Goal: Transaction & Acquisition: Purchase product/service

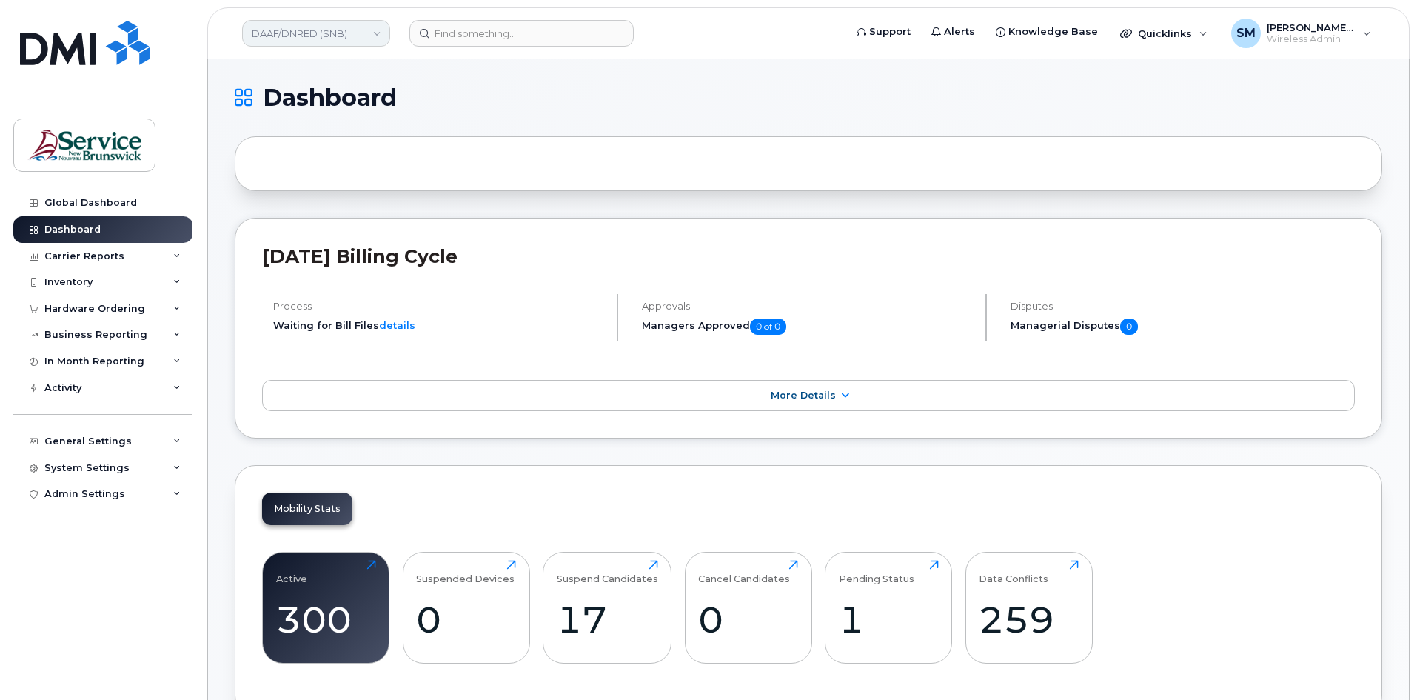
click at [373, 41] on link "DAAF/DNRED (SNB)" at bounding box center [316, 33] width 148 height 27
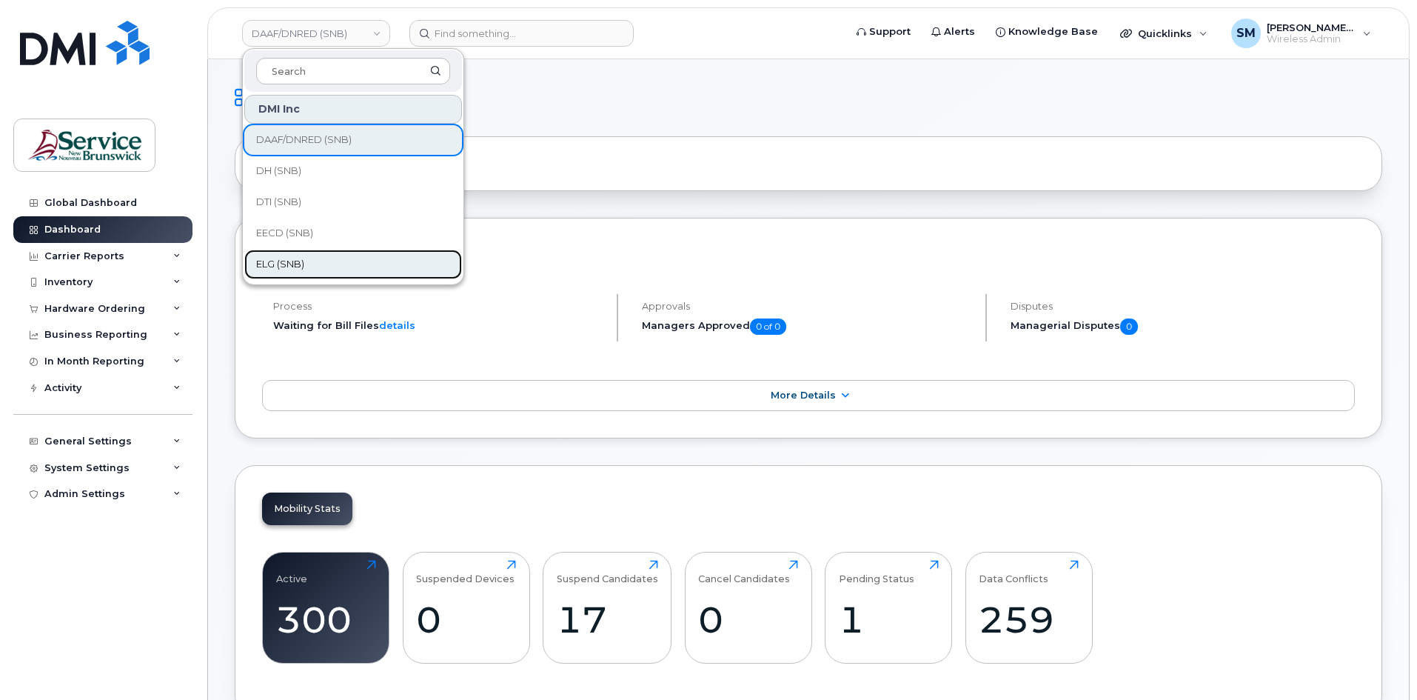
click at [282, 267] on span "ELG (SNB)" at bounding box center [280, 264] width 48 height 15
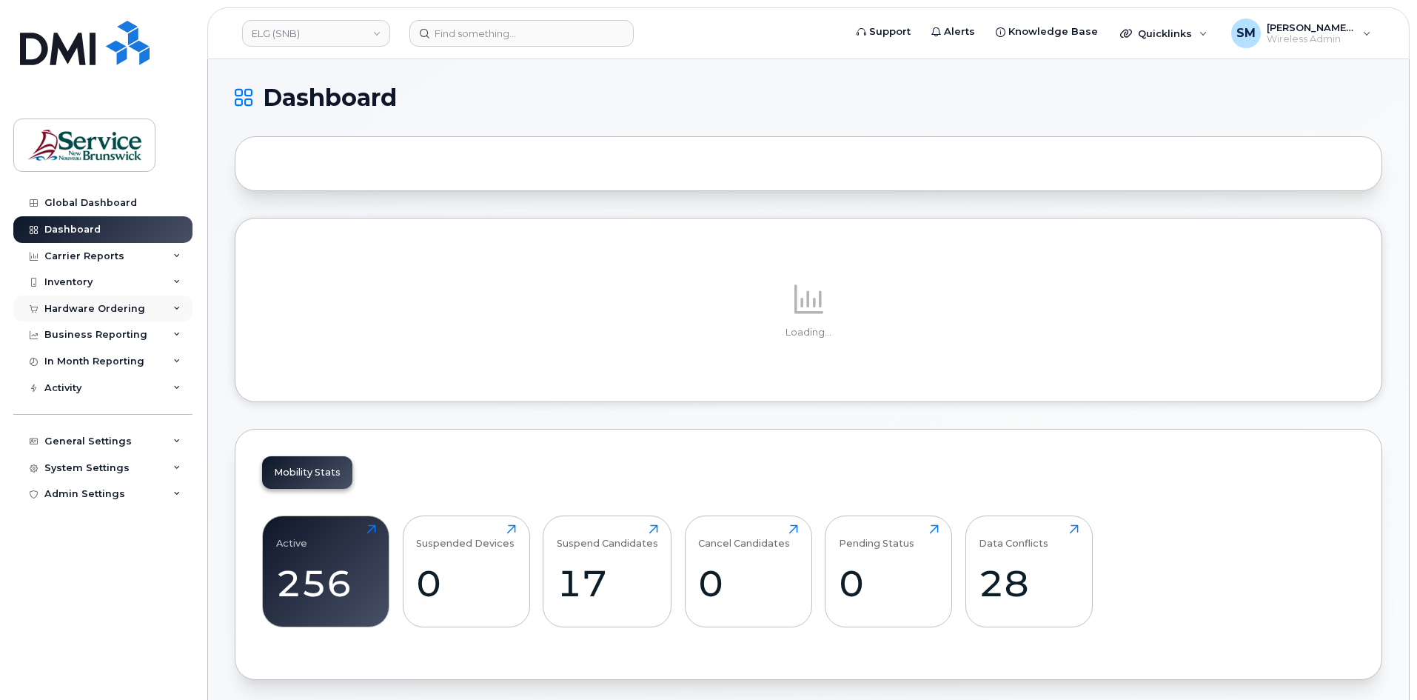
click at [67, 310] on div "Hardware Ordering" at bounding box center [94, 309] width 101 height 12
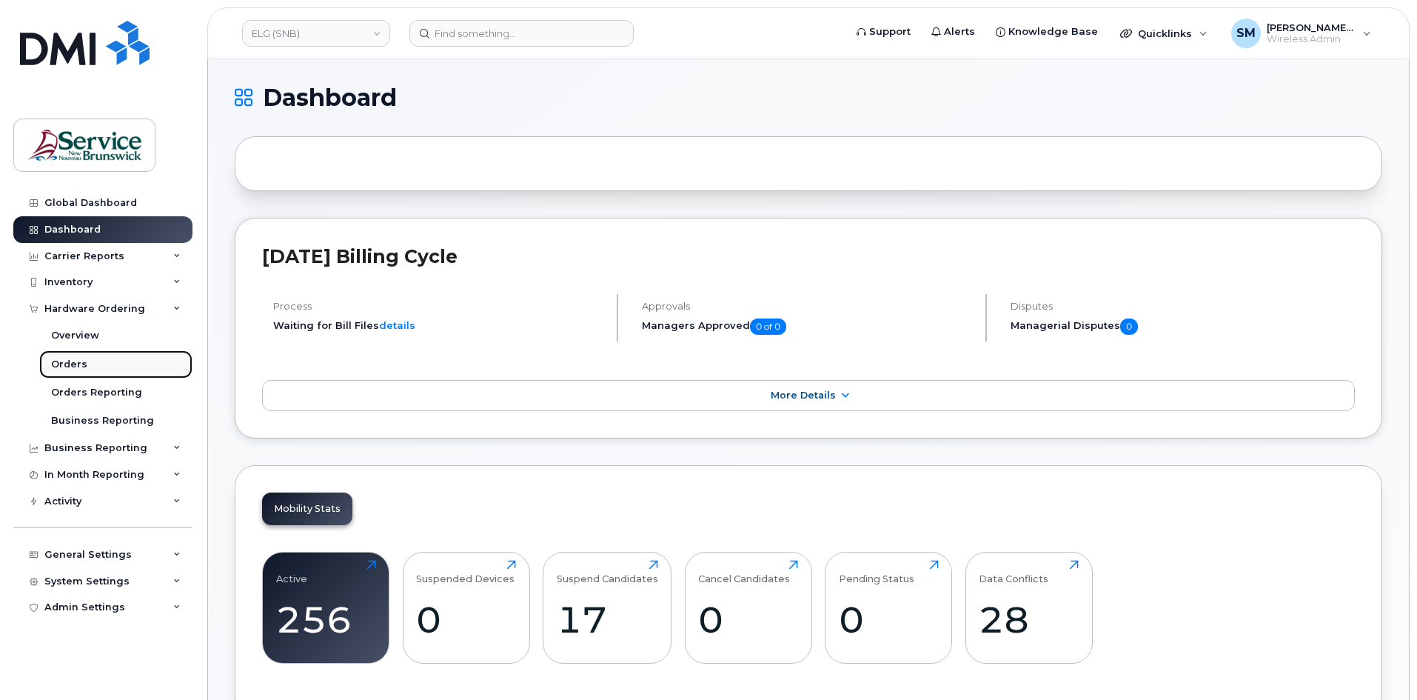
click at [89, 364] on link "Orders" at bounding box center [115, 364] width 153 height 28
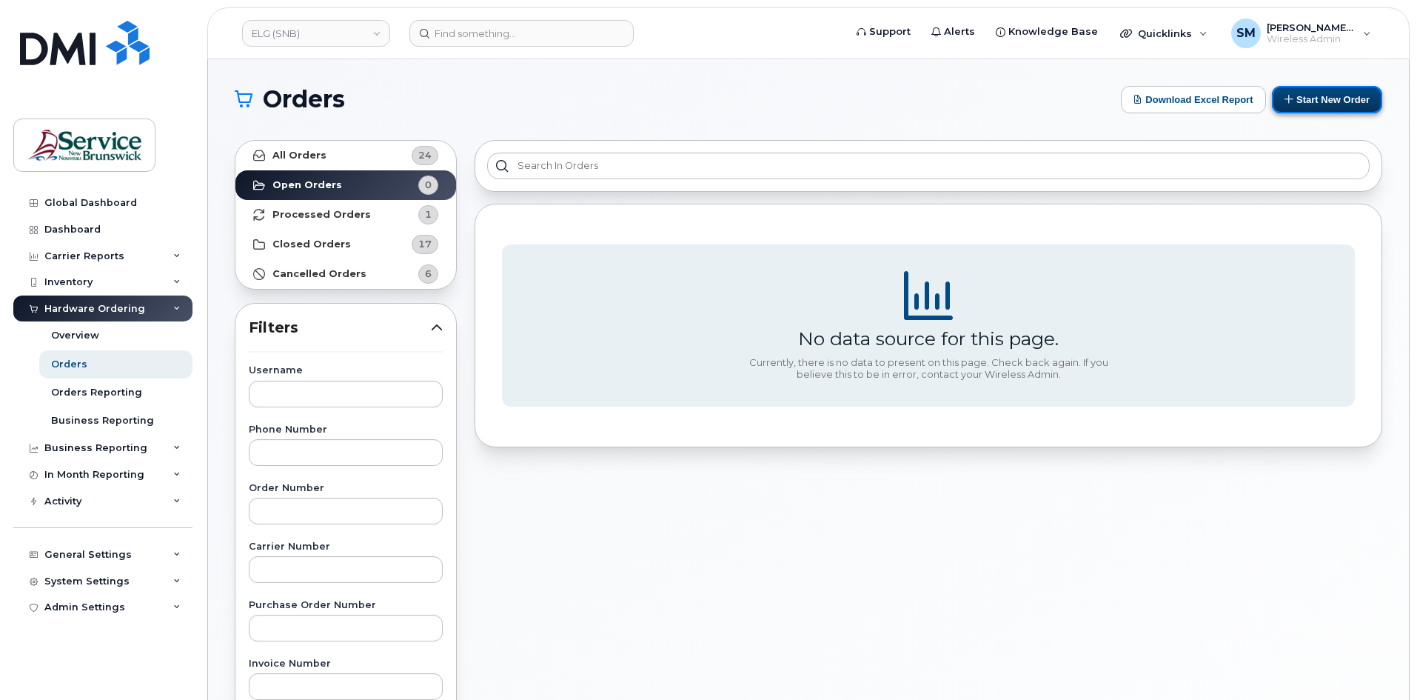
click at [1301, 96] on button "Start New Order" at bounding box center [1327, 99] width 110 height 27
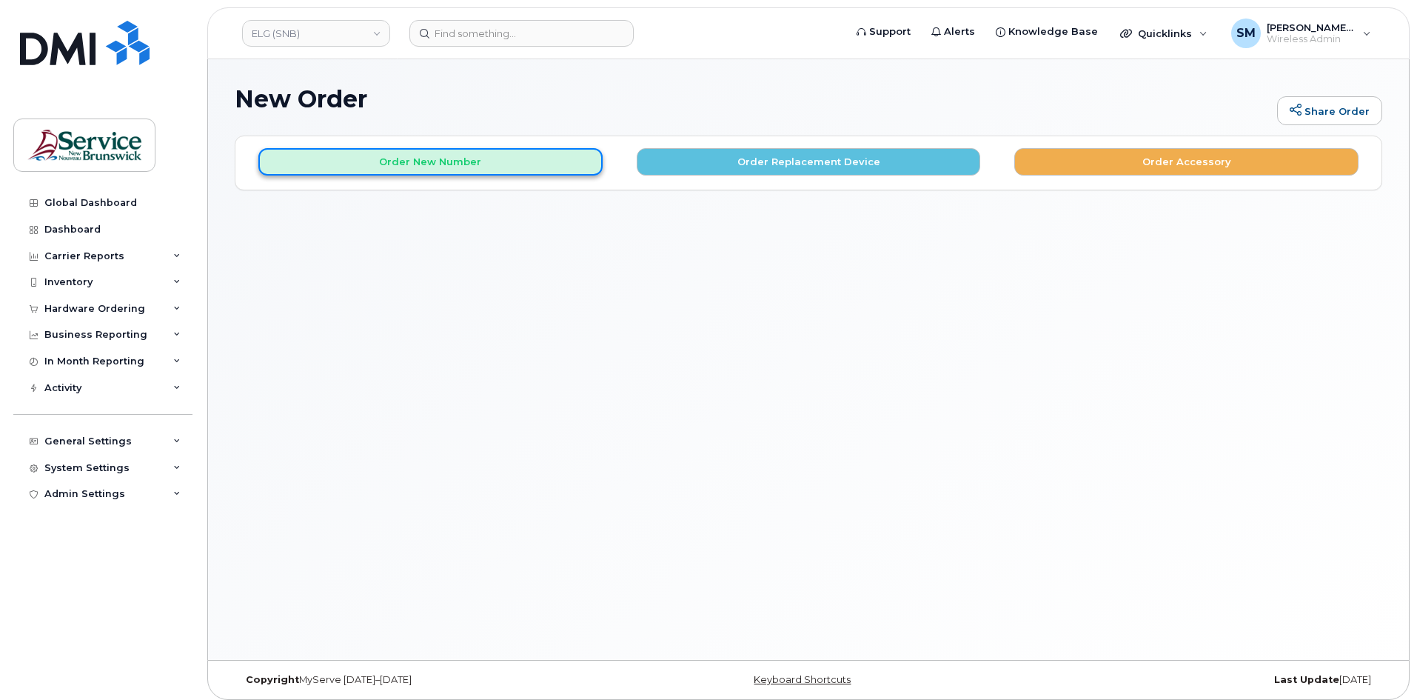
click at [515, 151] on button "Order New Number" at bounding box center [430, 161] width 344 height 27
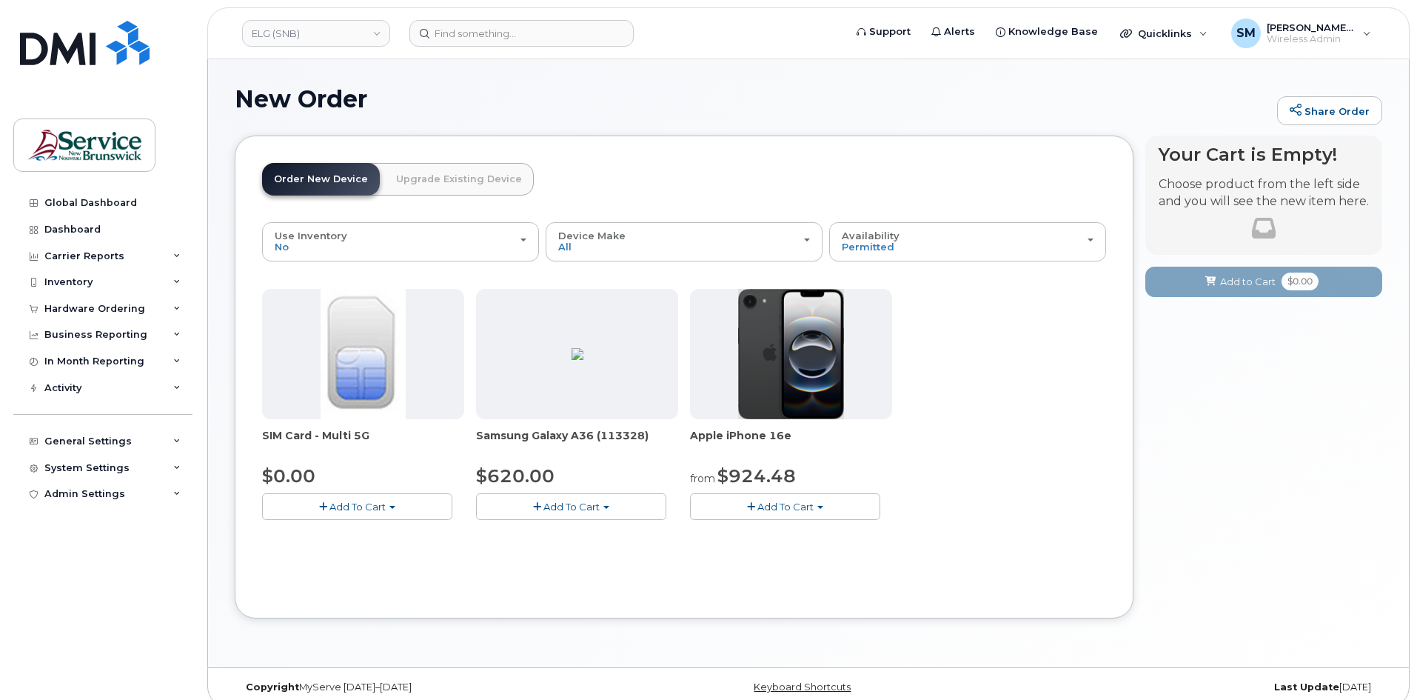
click at [624, 509] on button "Add To Cart" at bounding box center [571, 506] width 190 height 26
click at [627, 550] on link "$620.00 - 30-day activation (128GB model)" at bounding box center [600, 552] width 241 height 19
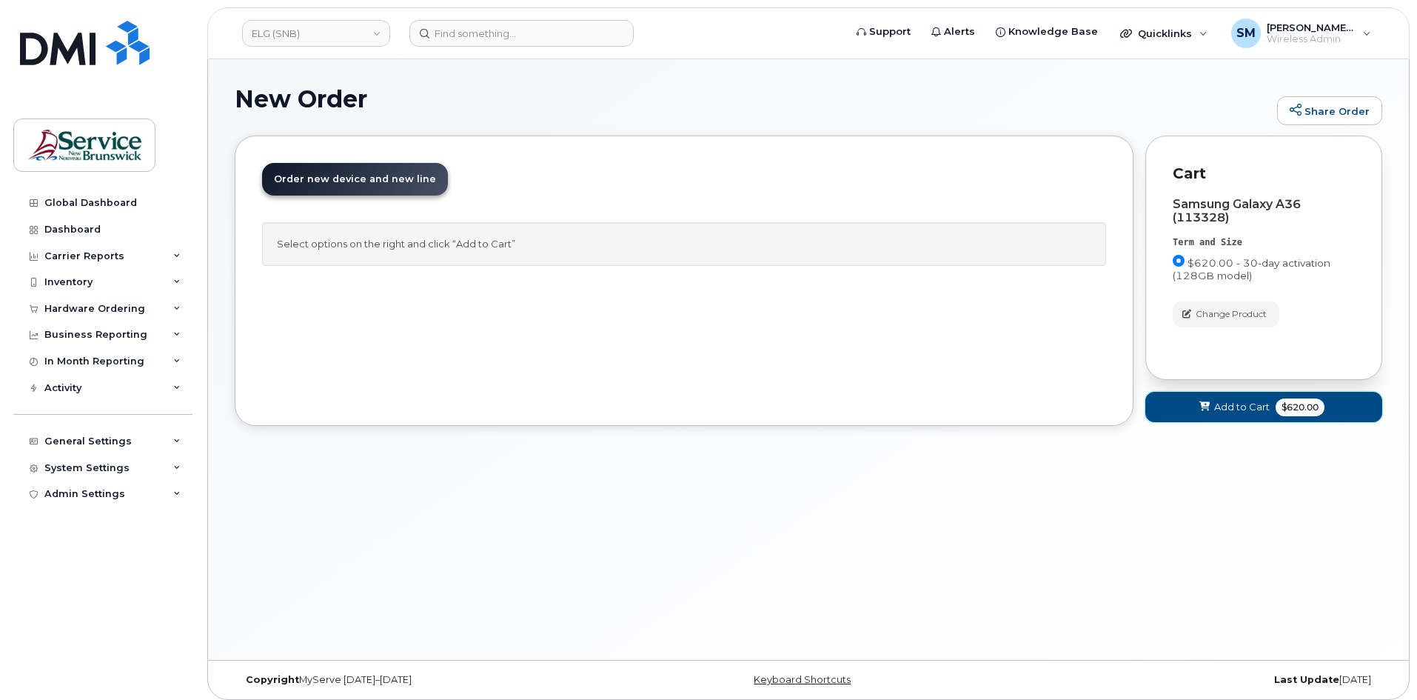
click at [1266, 402] on span "Add to Cart" at bounding box center [1243, 407] width 56 height 14
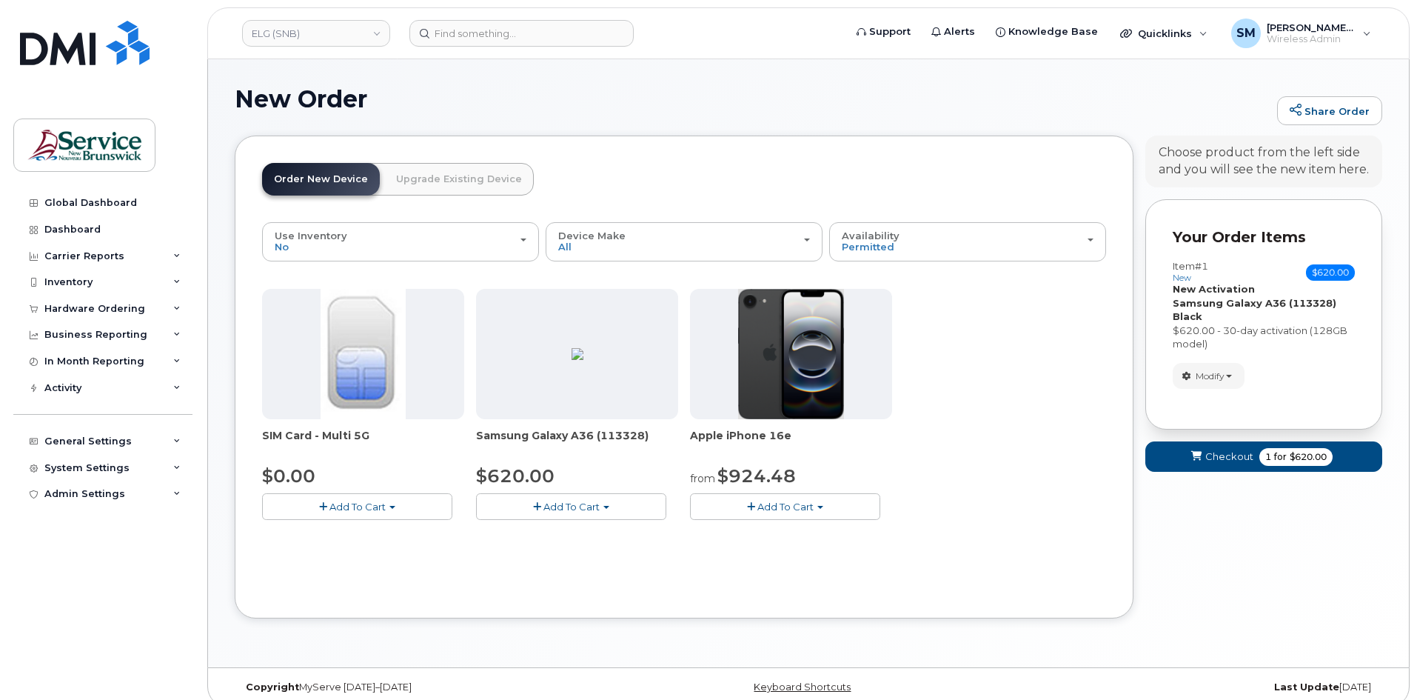
drag, startPoint x: 1155, startPoint y: 578, endPoint x: 1185, endPoint y: 579, distance: 29.6
click at [1158, 578] on div "Your Cart is Empty! Choose product from the left side and you will see the new …" at bounding box center [1264, 388] width 237 height 505
click at [1178, 538] on div "Your Cart is Empty! Choose product from the left side and you will see the new …" at bounding box center [1264, 388] width 237 height 505
click at [1188, 455] on button "Checkout 1 for $620.00" at bounding box center [1264, 456] width 237 height 30
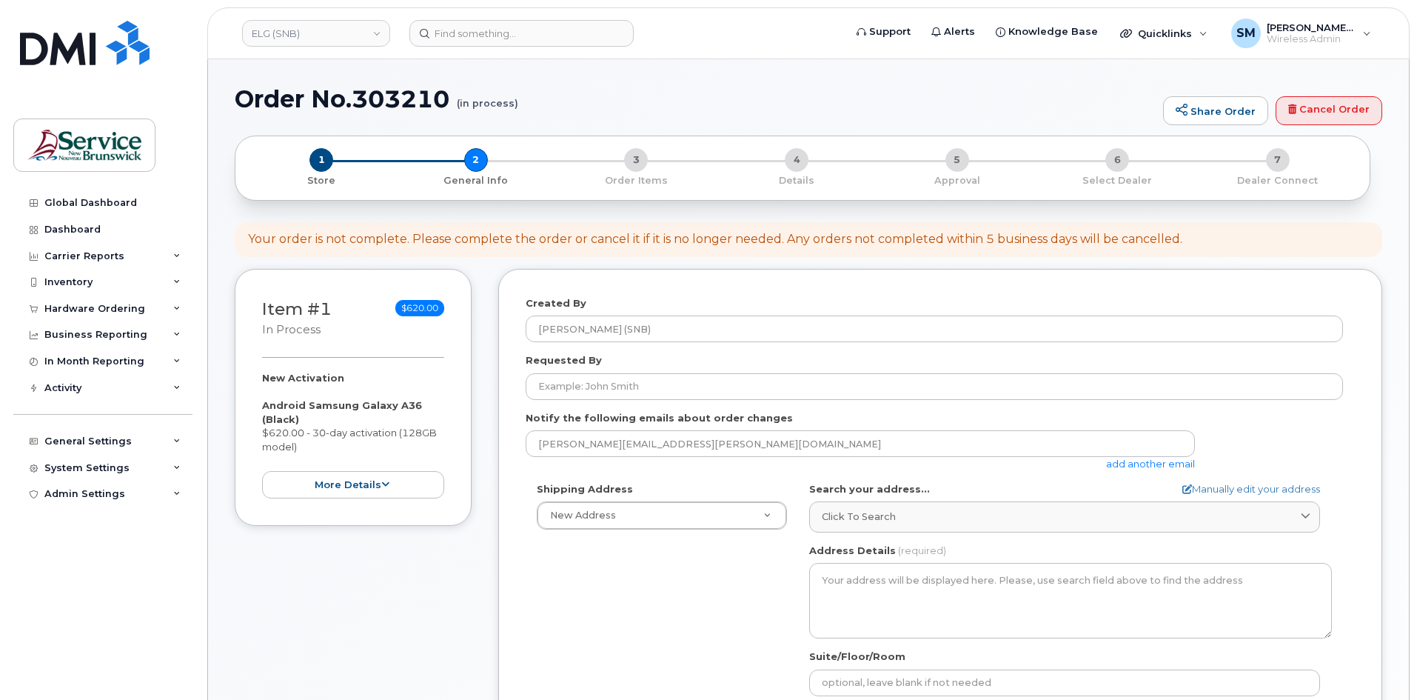
select select
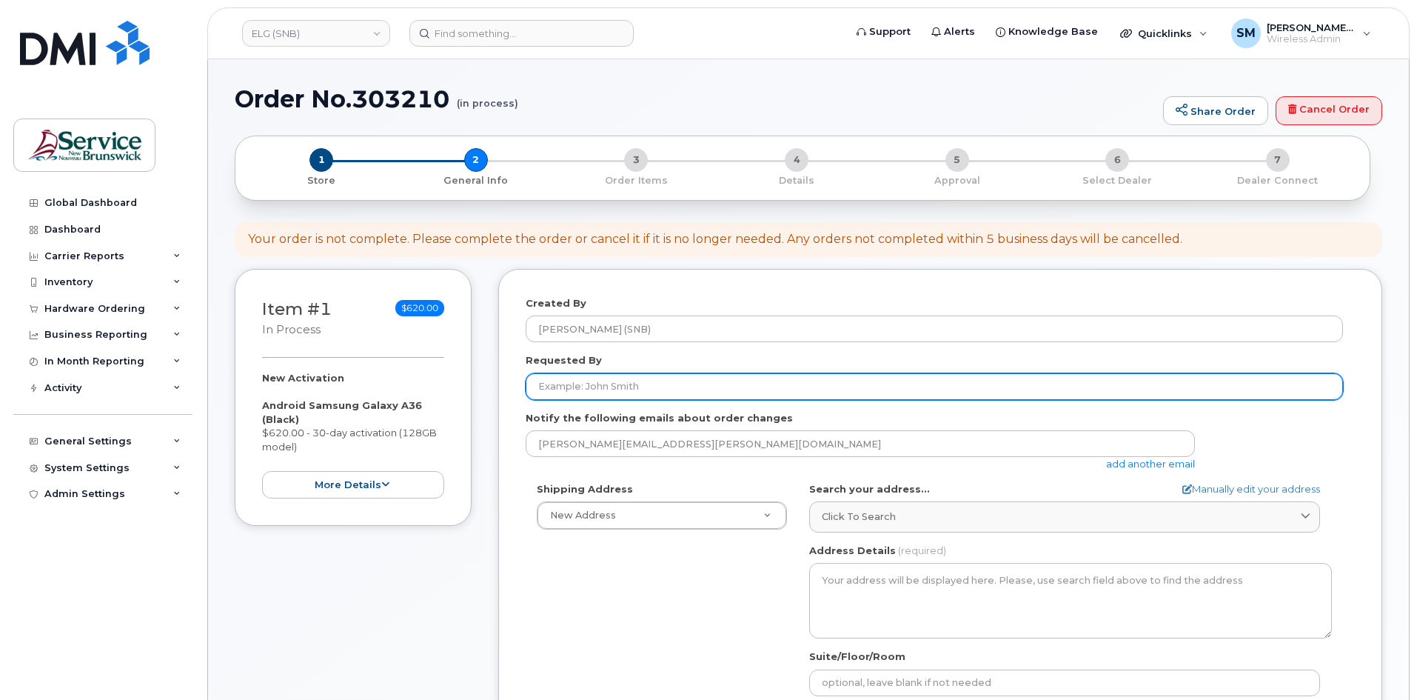
click at [566, 377] on input "Requested By" at bounding box center [935, 386] width 818 height 27
paste input "[PERSON_NAME][EMAIL_ADDRESS][PERSON_NAME][DOMAIN_NAME]"
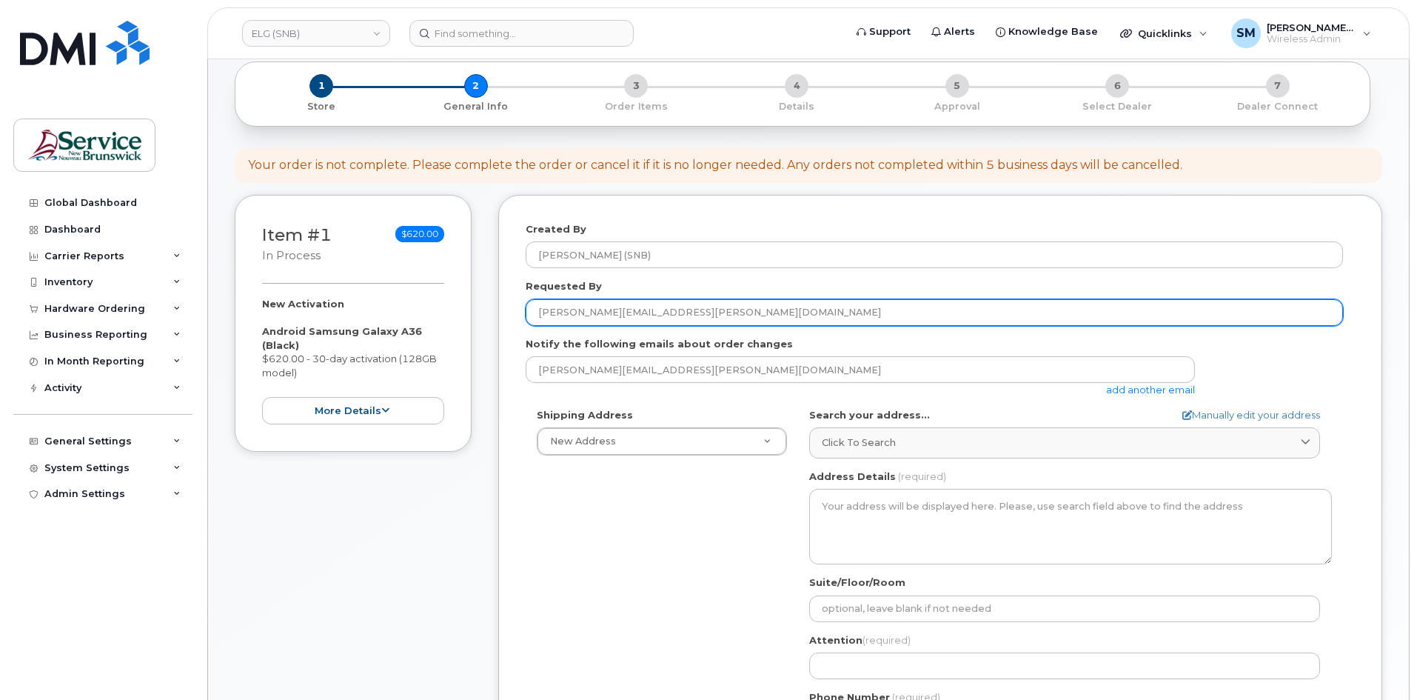
type input "[PERSON_NAME][EMAIL_ADDRESS][PERSON_NAME][DOMAIN_NAME]"
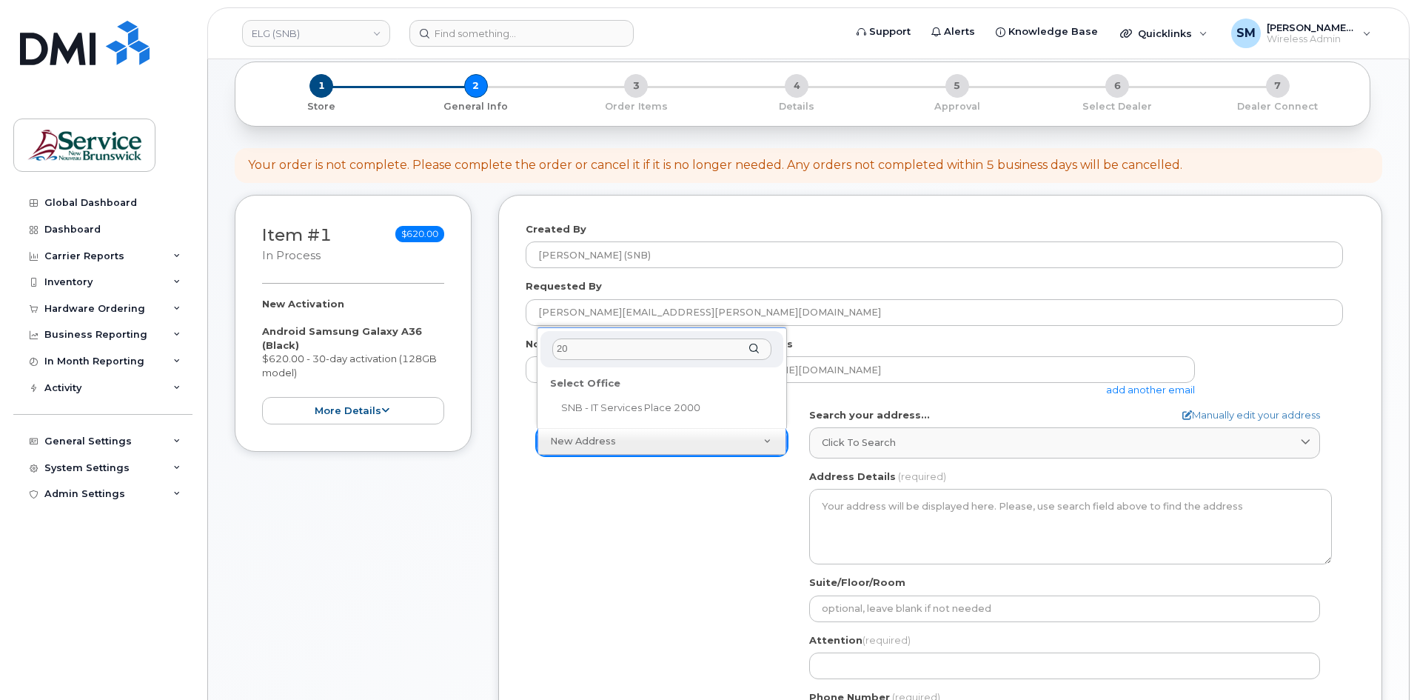
type input "2"
type input "mar"
select select
type textarea "20 McGloin St Fredericton New Brunswick E3A 5T8"
type input "[PERSON_NAME]"
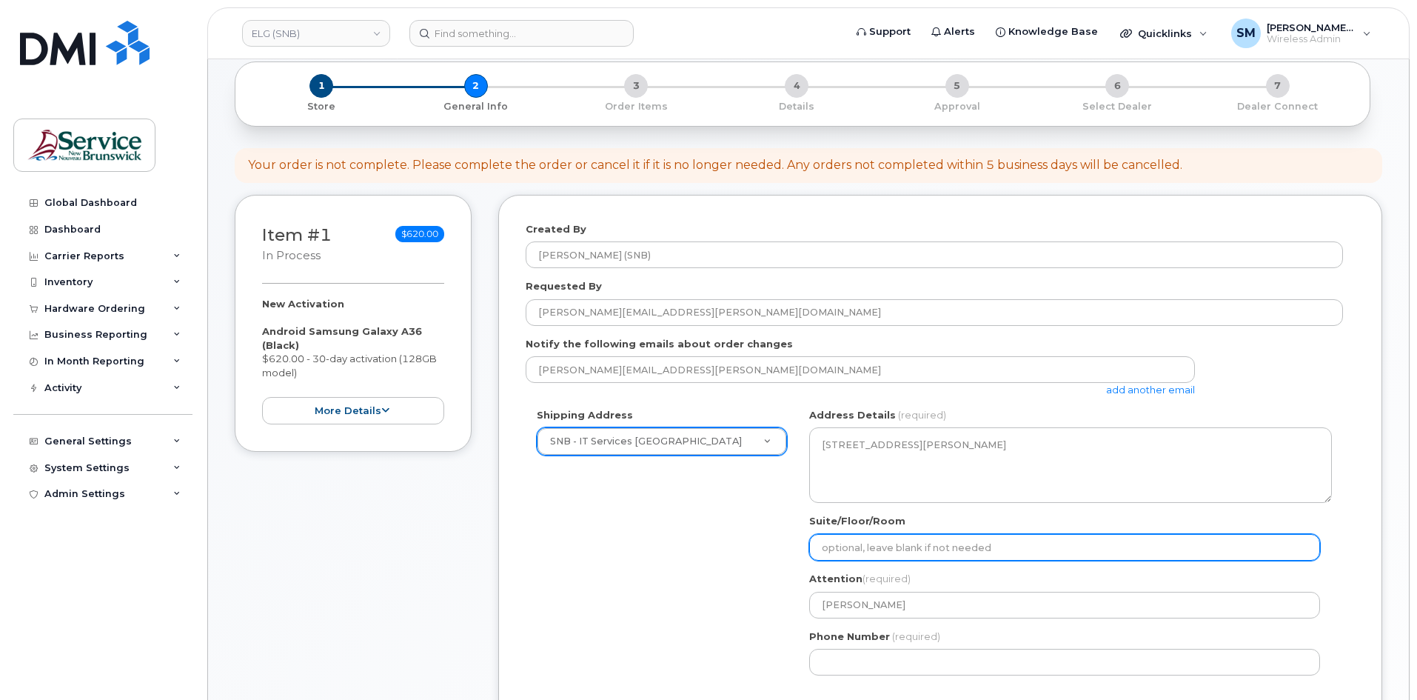
click at [821, 547] on input "Suite/Floor/Room" at bounding box center [1064, 547] width 511 height 27
paste input "WO0000000494982"
select select
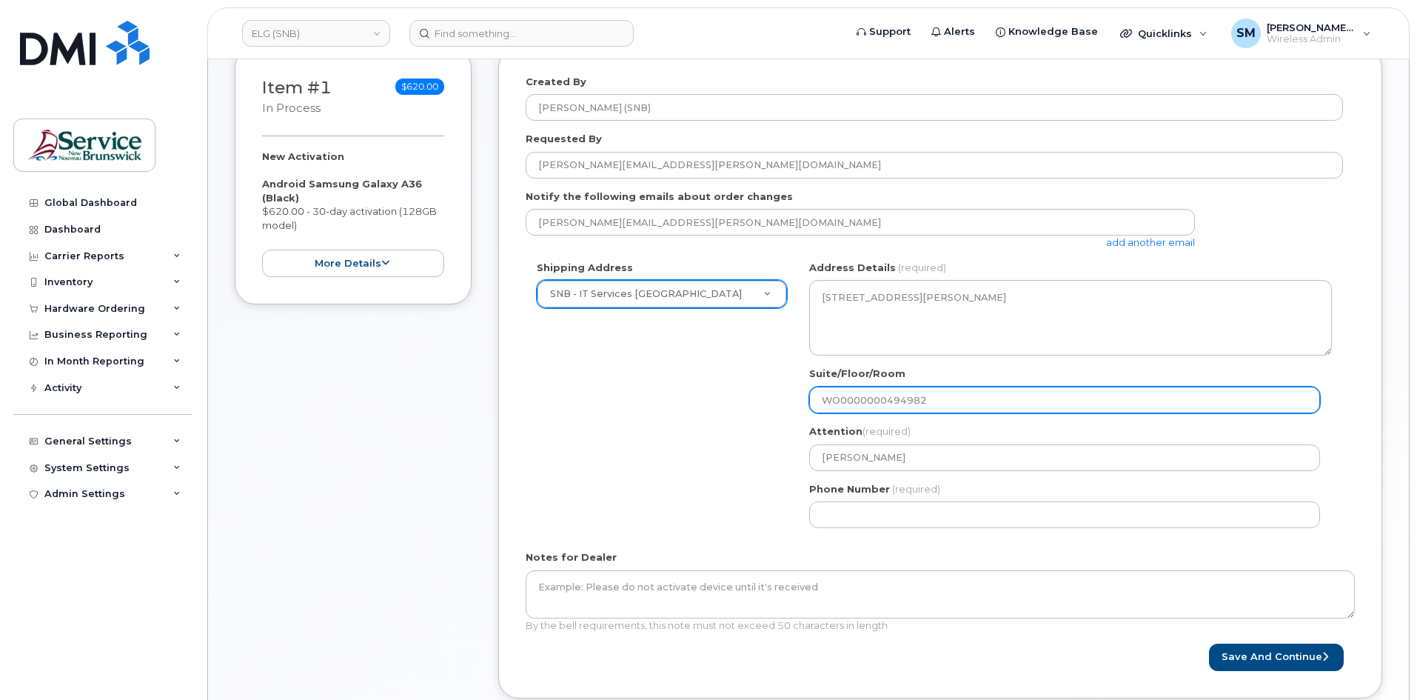
scroll to position [222, 0]
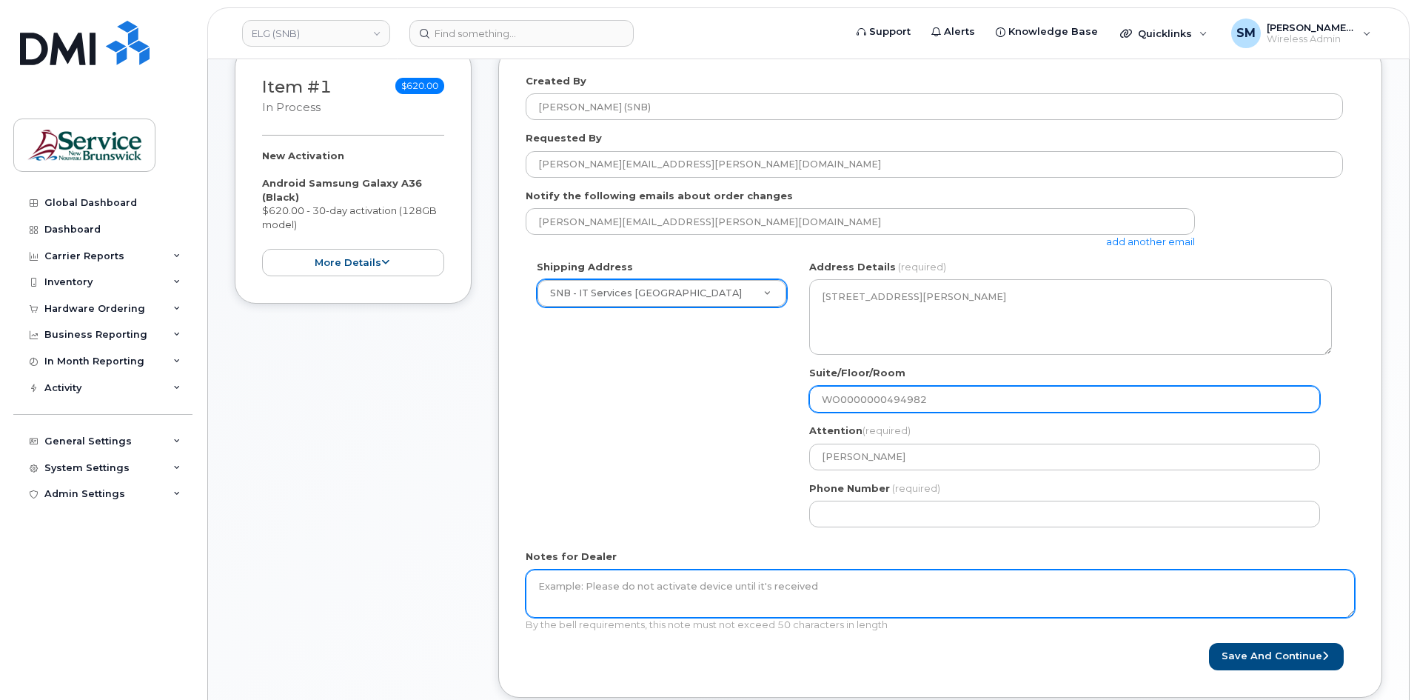
type input "WO0000000494982"
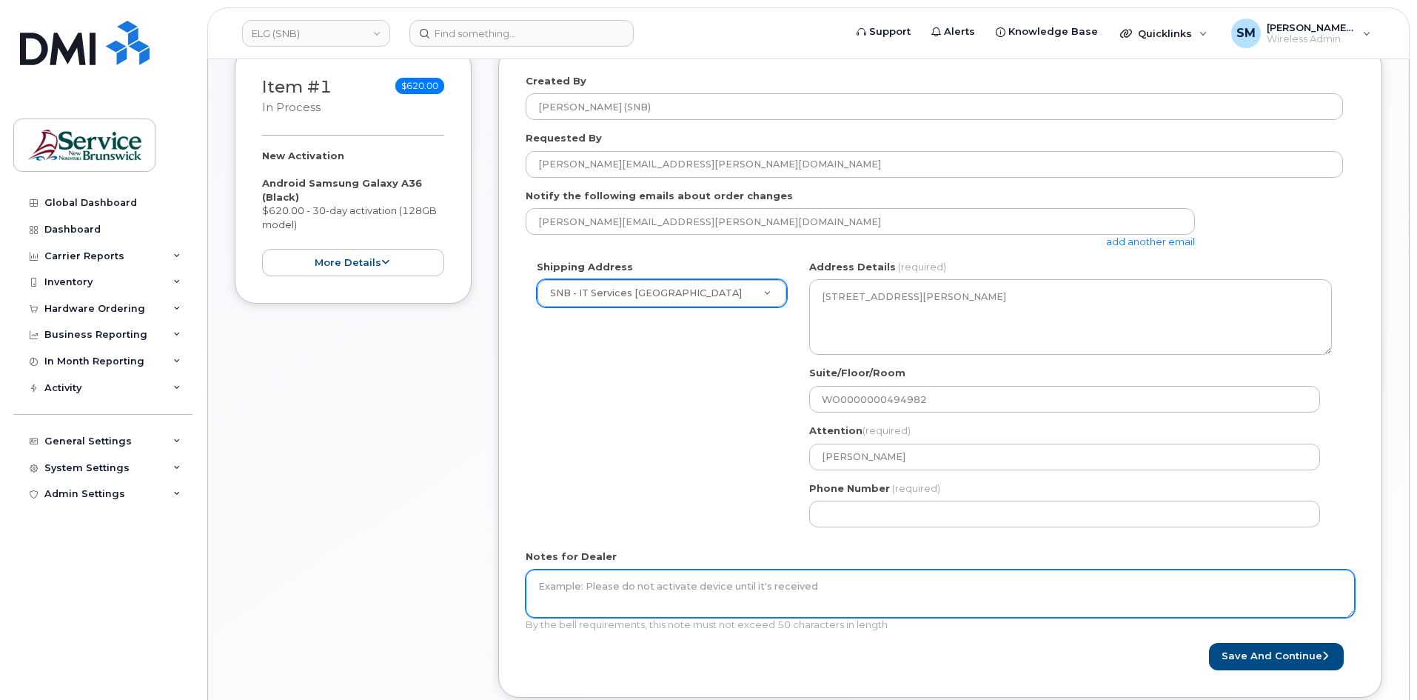
click at [722, 590] on textarea "Notes for Dealer" at bounding box center [940, 594] width 829 height 49
paste textarea "WO0000000494982"
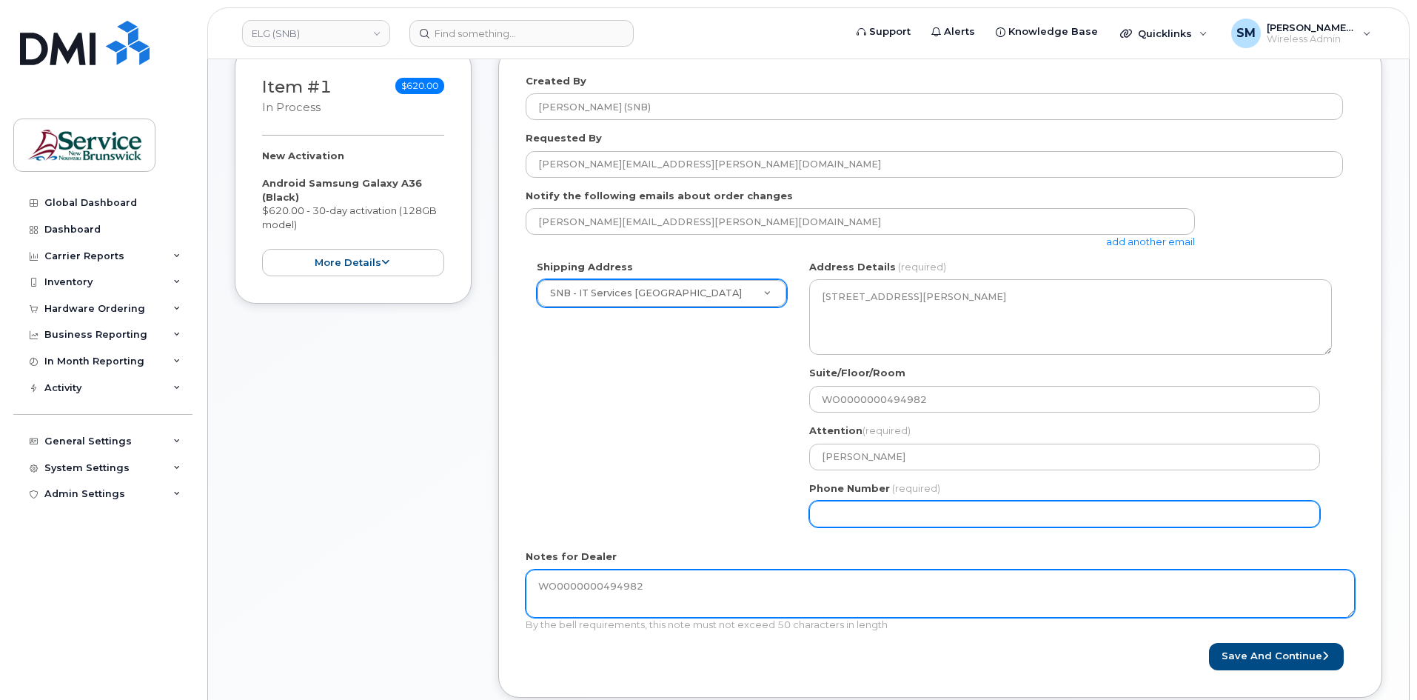
type textarea "WO0000000494982"
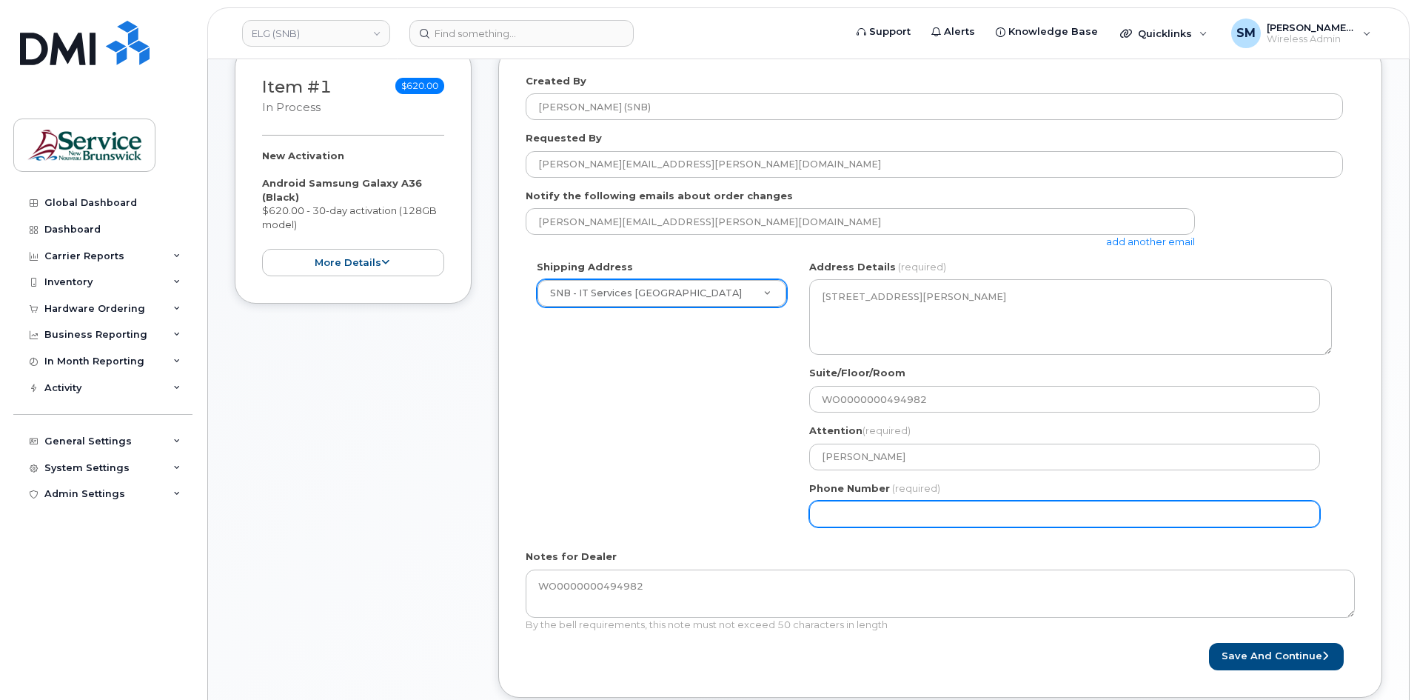
click at [887, 527] on input "Phone Number" at bounding box center [1064, 514] width 511 height 27
select select
type input "506639633"
select select
type input "5066396338"
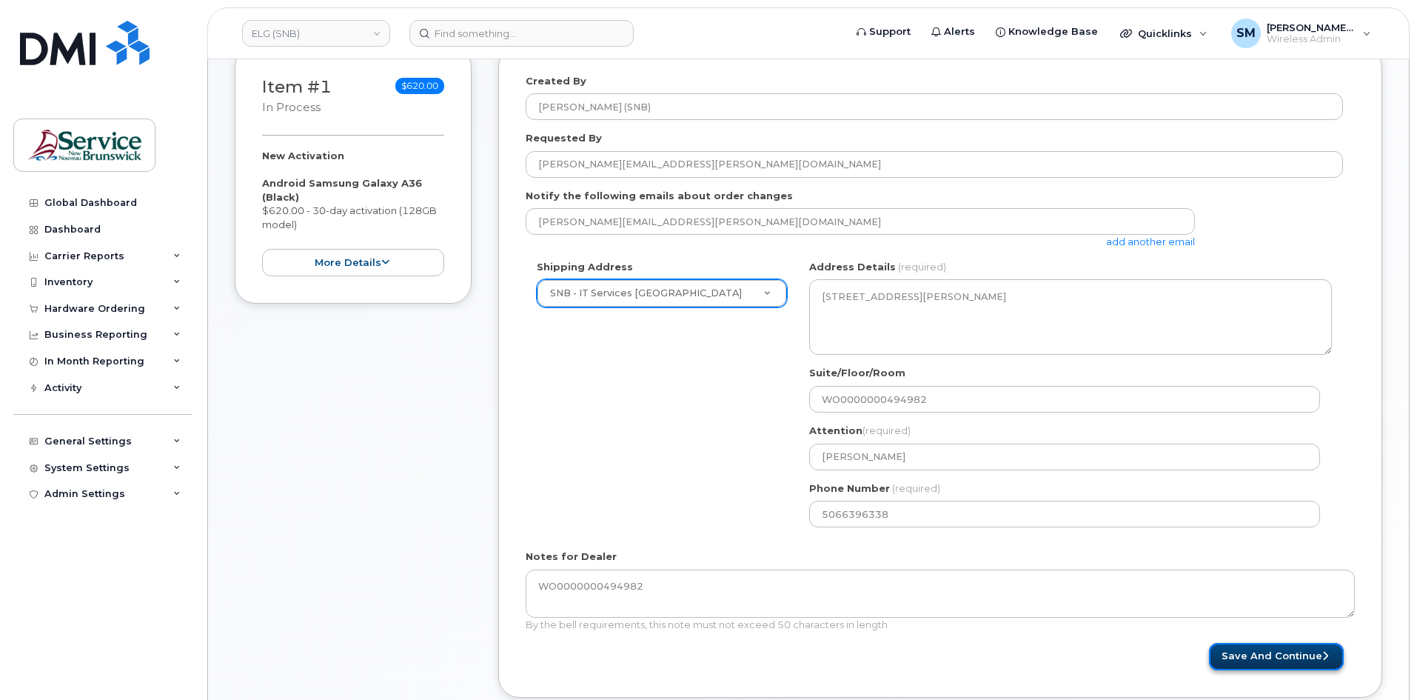
click at [1287, 654] on button "Save and Continue" at bounding box center [1276, 656] width 135 height 27
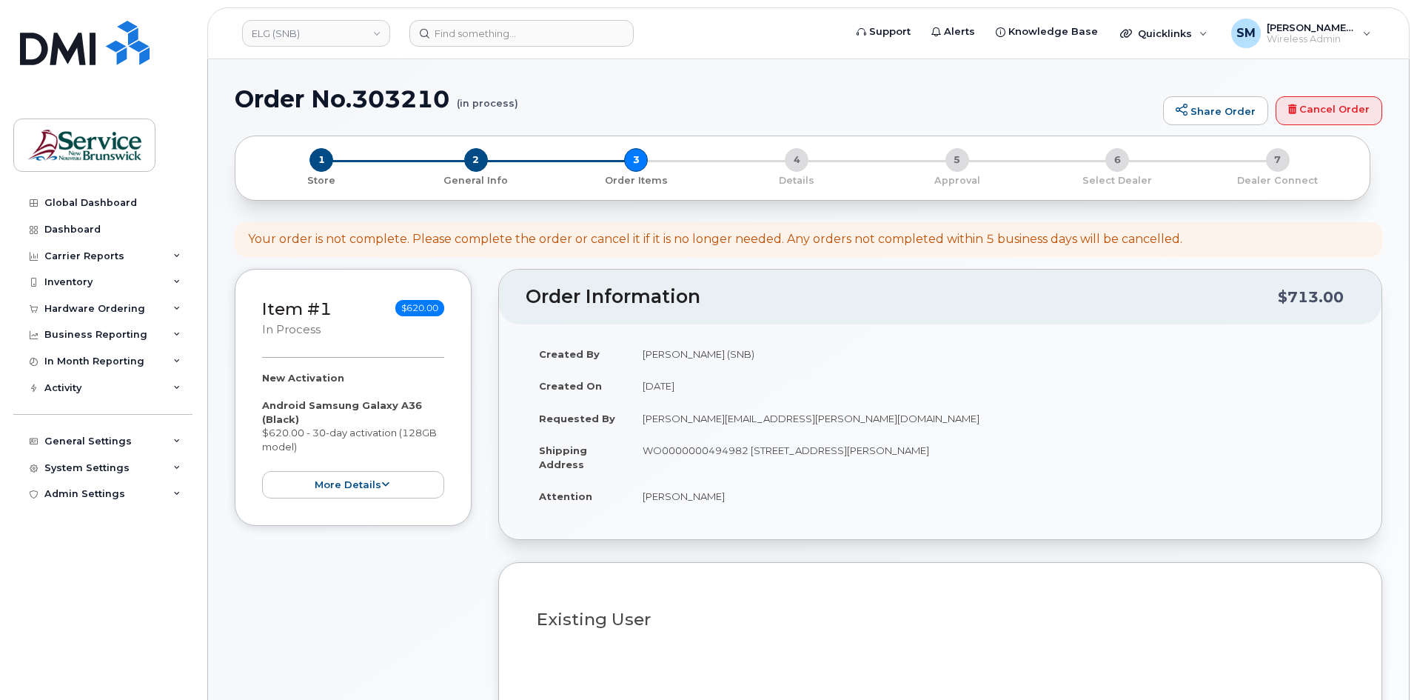
select select
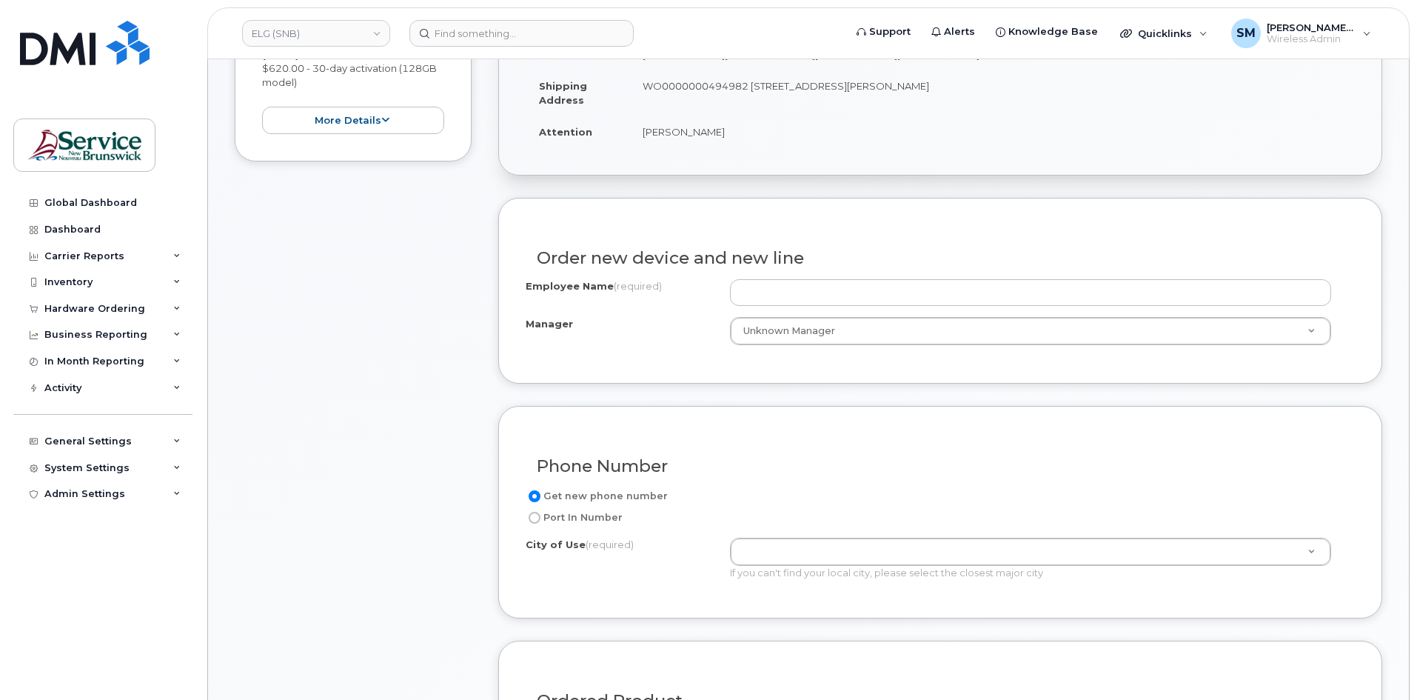
scroll to position [370, 0]
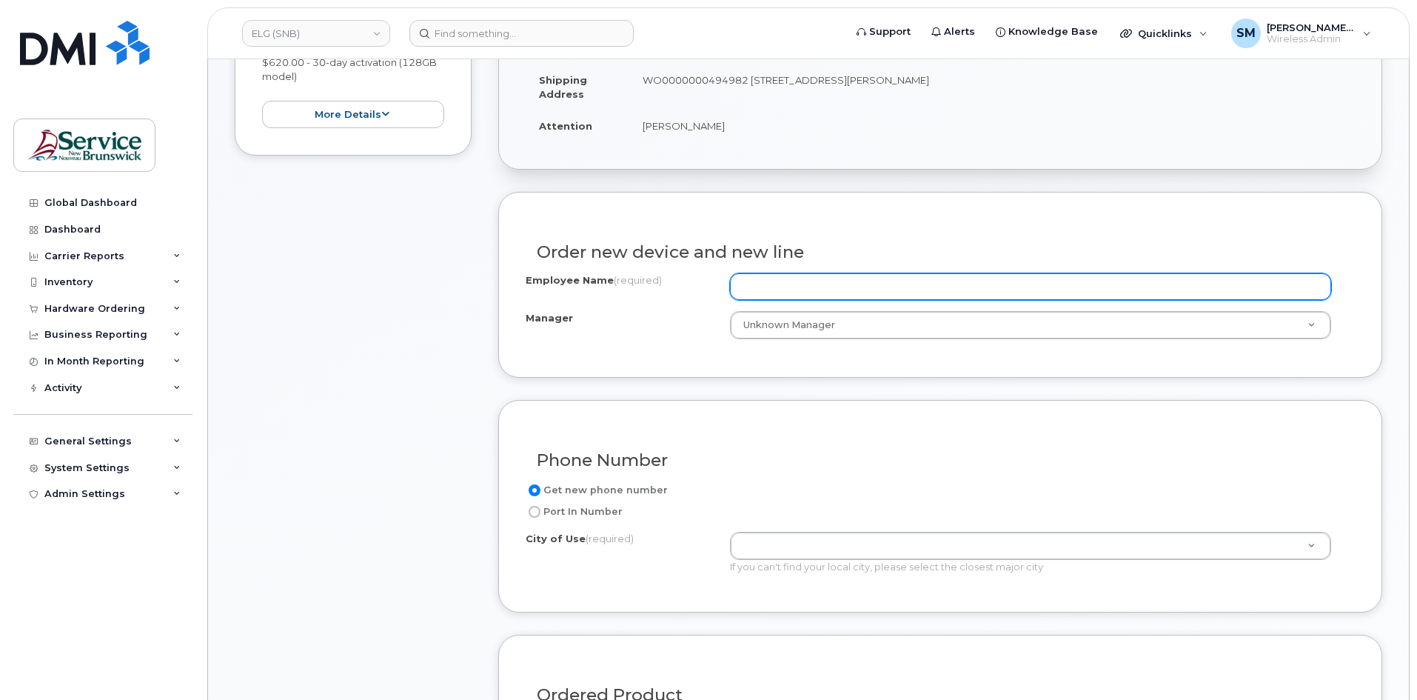
click at [817, 278] on input "Employee Name (required)" at bounding box center [1030, 286] width 601 height 27
paste input "[PERSON_NAME]"
type input "[PERSON_NAME]"
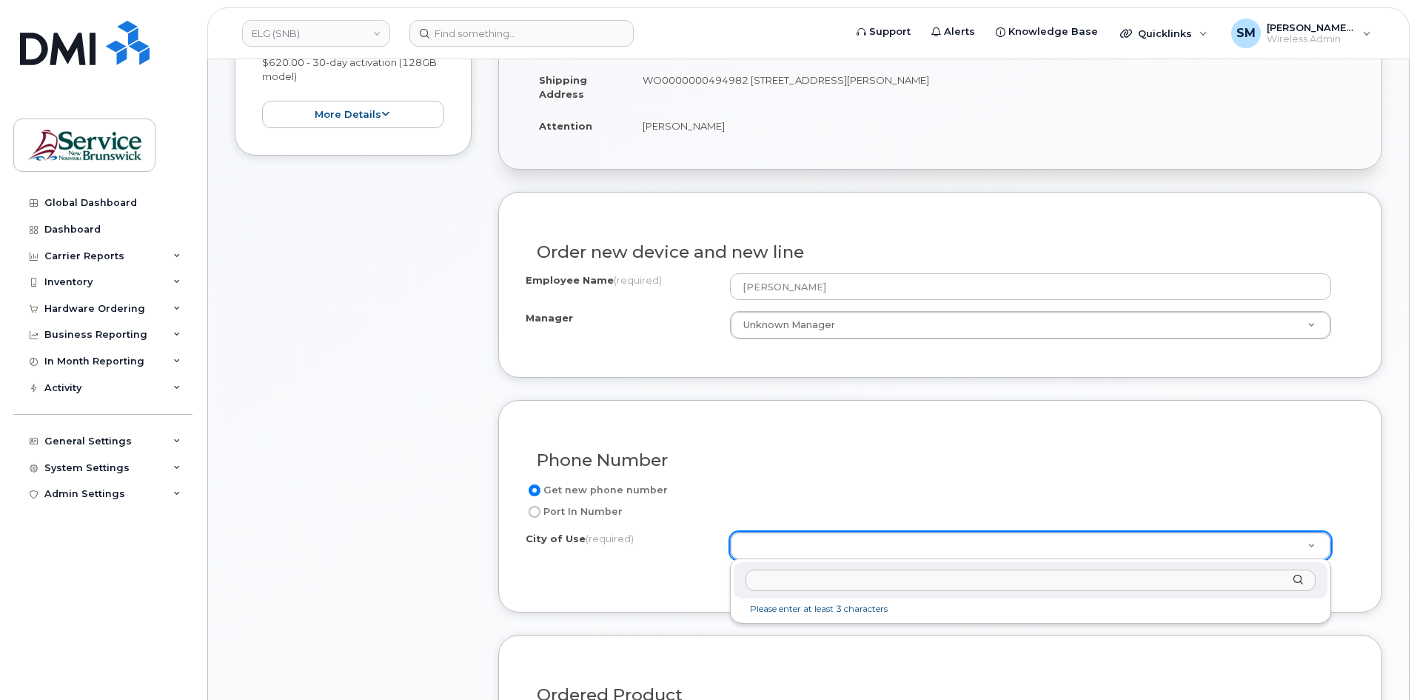
type input "80.8077.8004.xxxx.0000.0000.M44127"
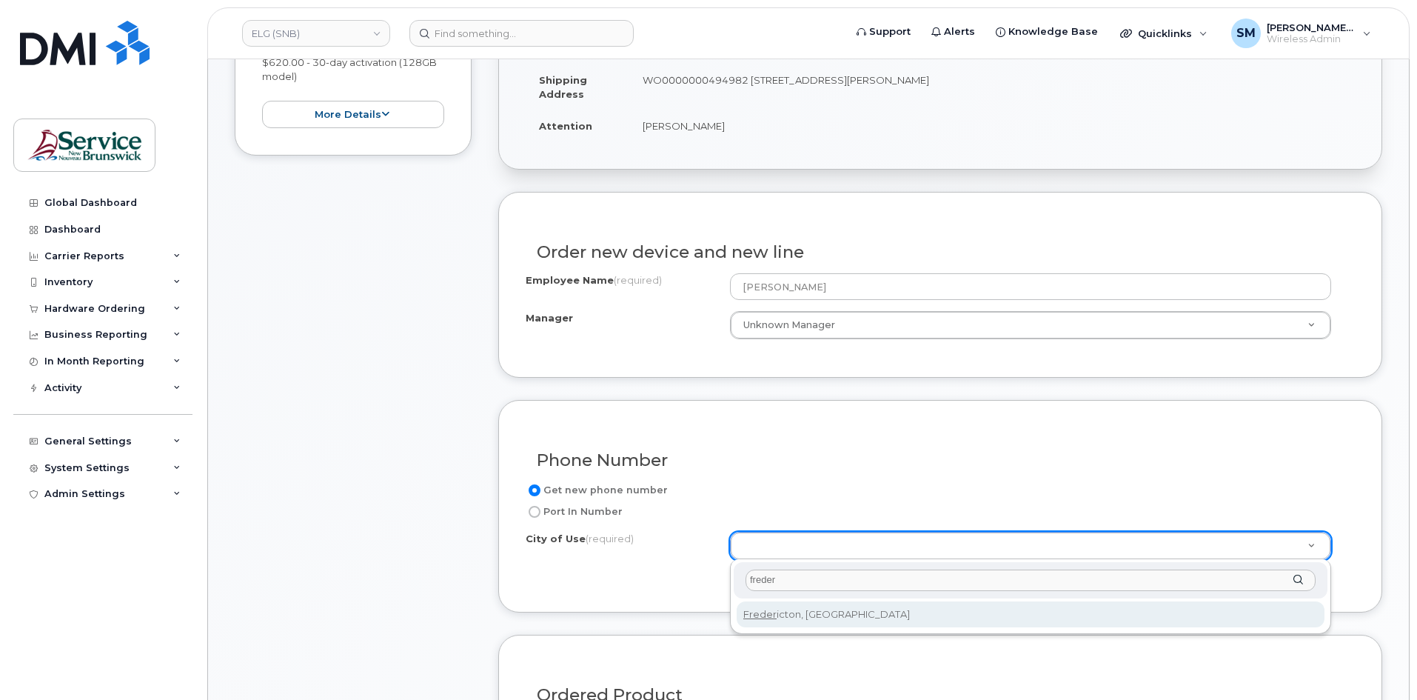
type input "freder"
type input "1578"
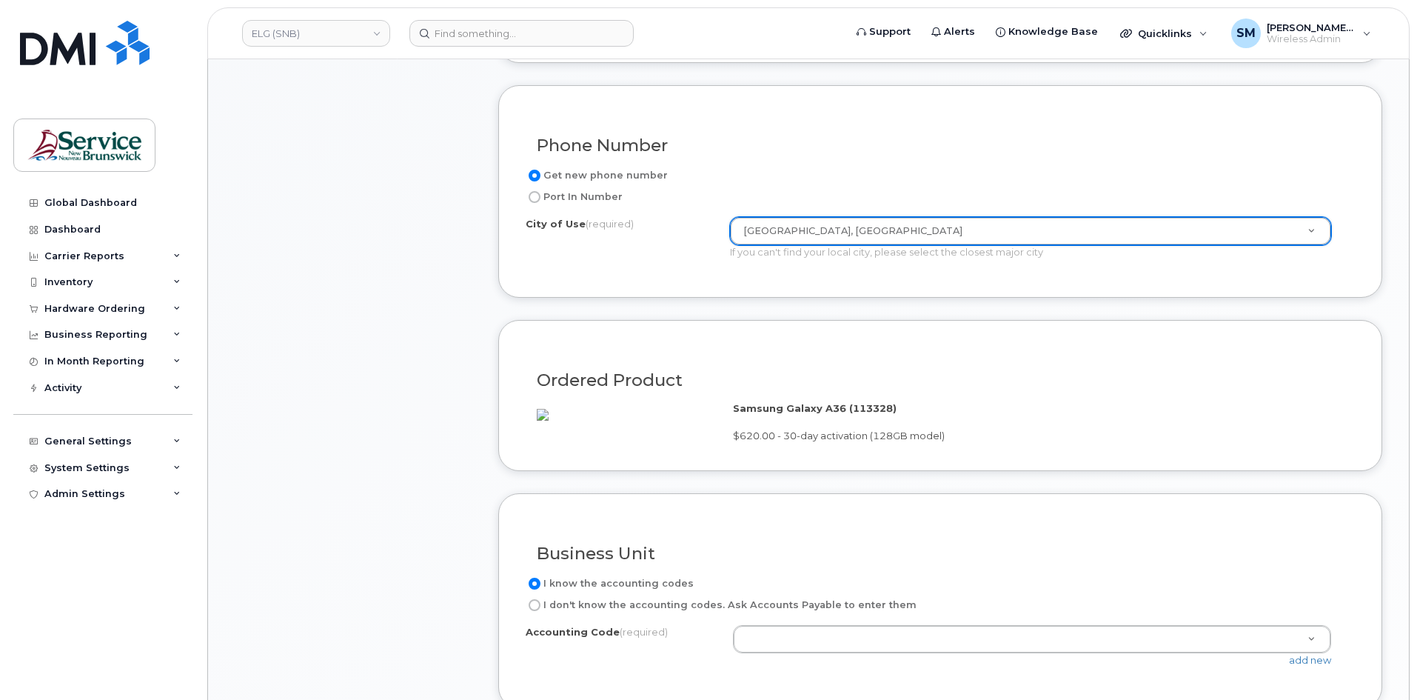
scroll to position [889, 0]
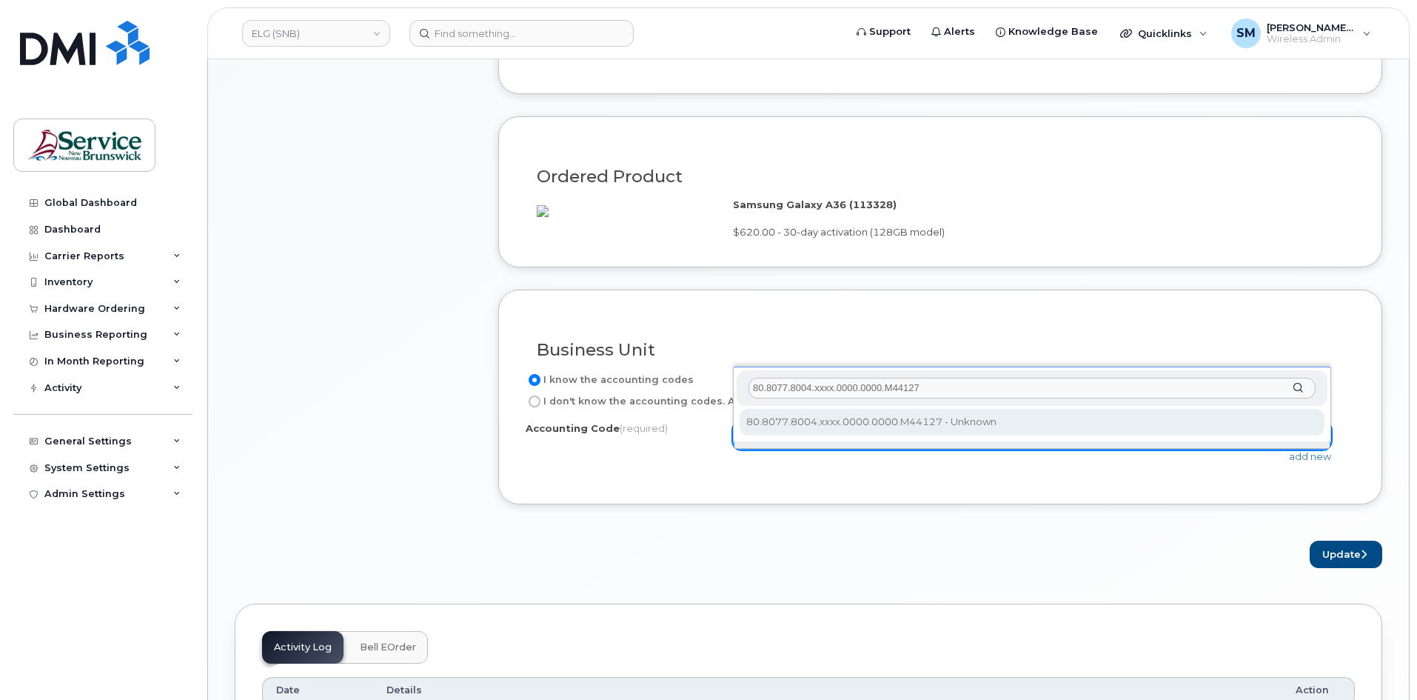
type input "80.8077.8004.xxxx.0000.0000.M44127"
select select "80.8077.8004.xxxx.0000.0000.M44127"
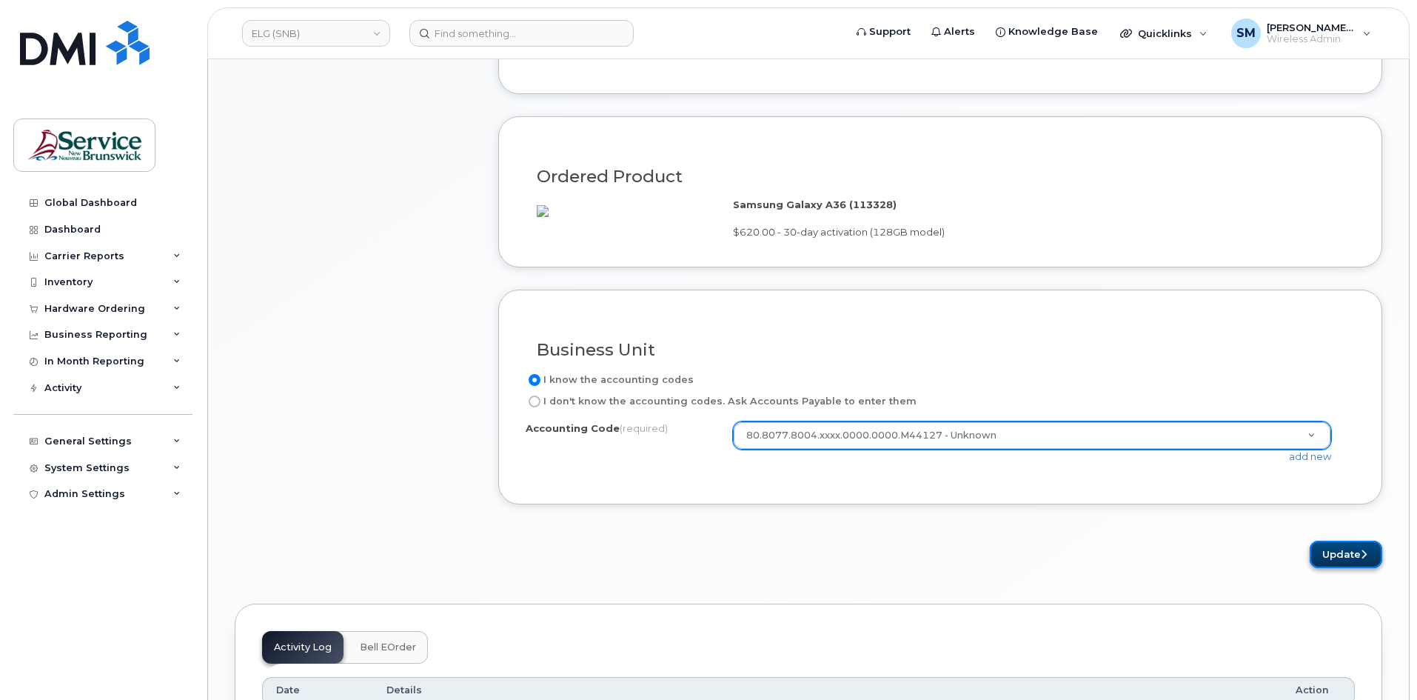
click at [1343, 567] on button "Update" at bounding box center [1346, 554] width 73 height 27
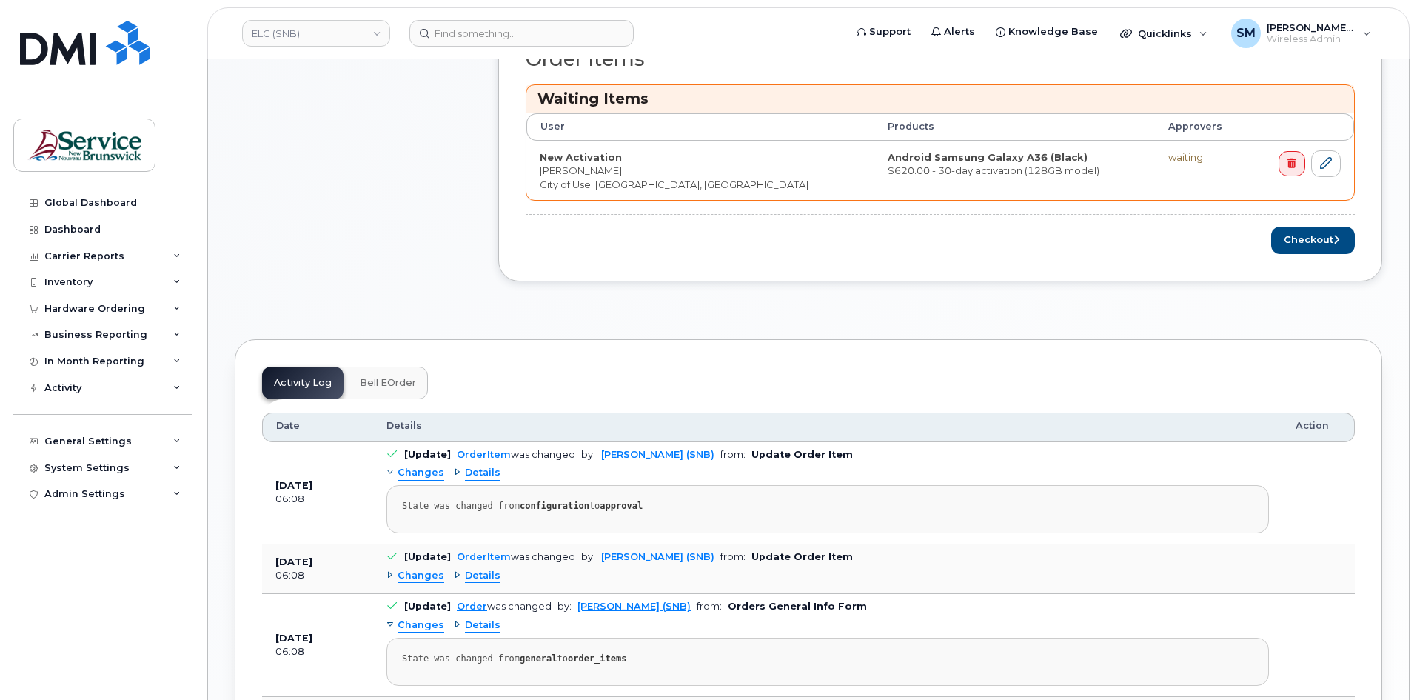
scroll to position [667, 0]
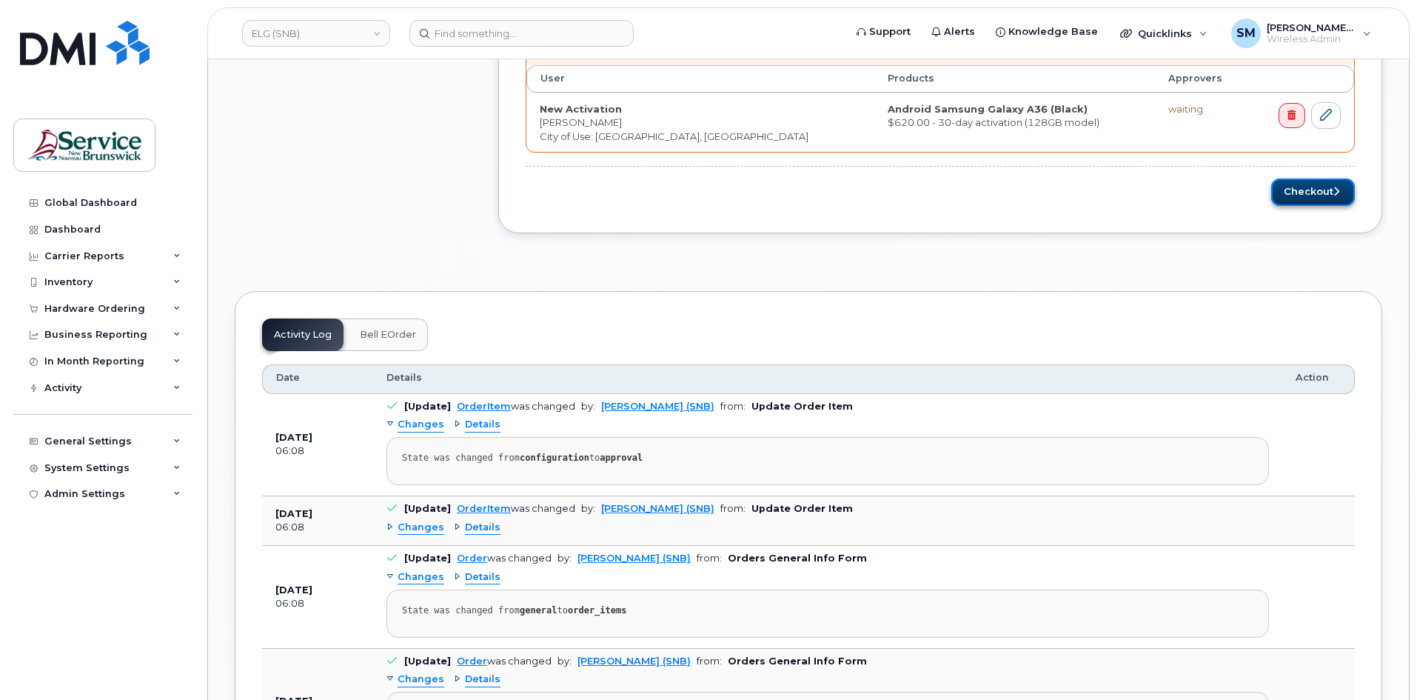
click at [1331, 198] on button "Checkout" at bounding box center [1314, 191] width 84 height 27
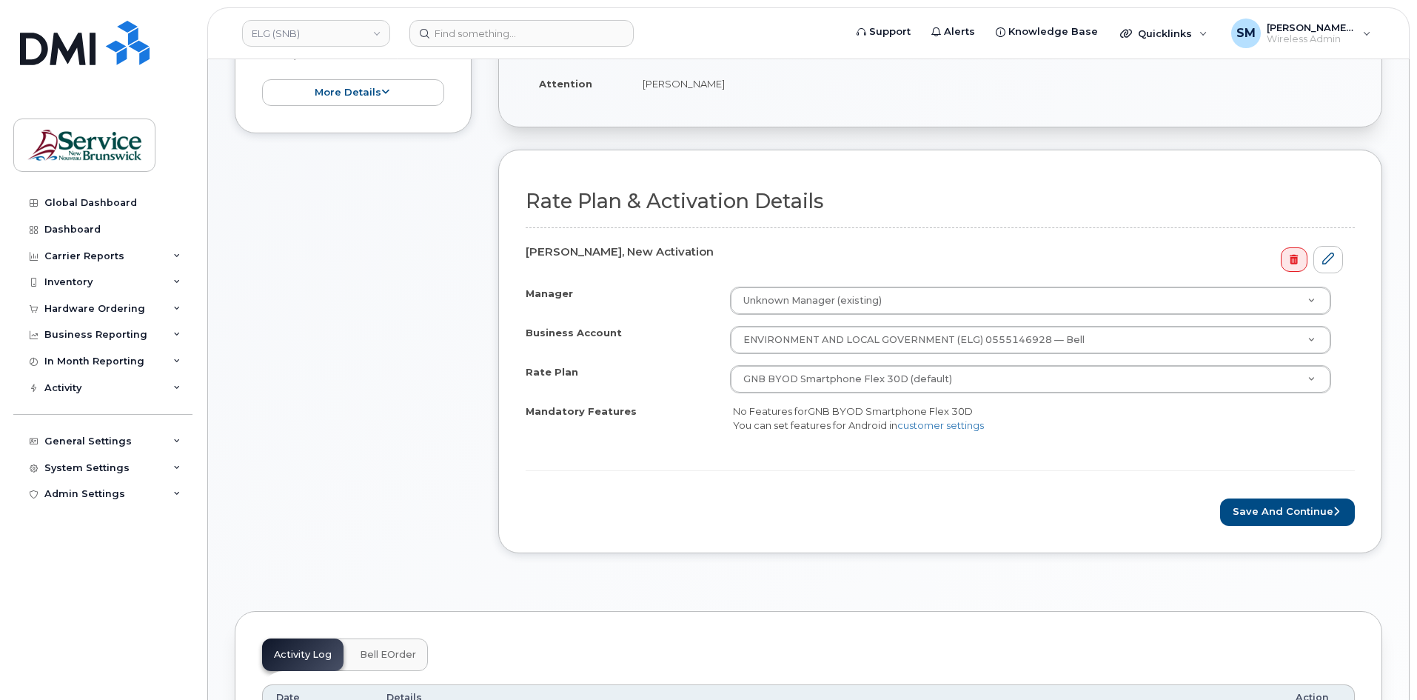
scroll to position [370, 0]
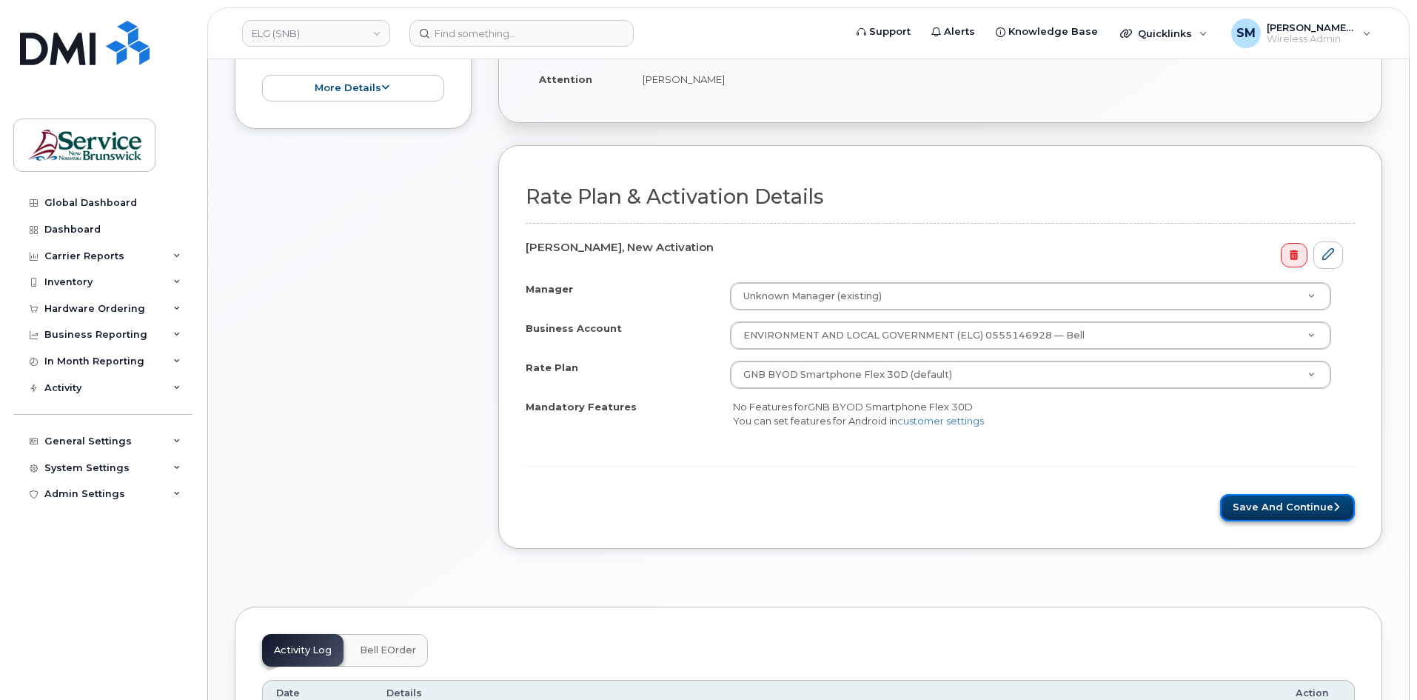
click at [1243, 516] on button "Save and Continue" at bounding box center [1287, 507] width 135 height 27
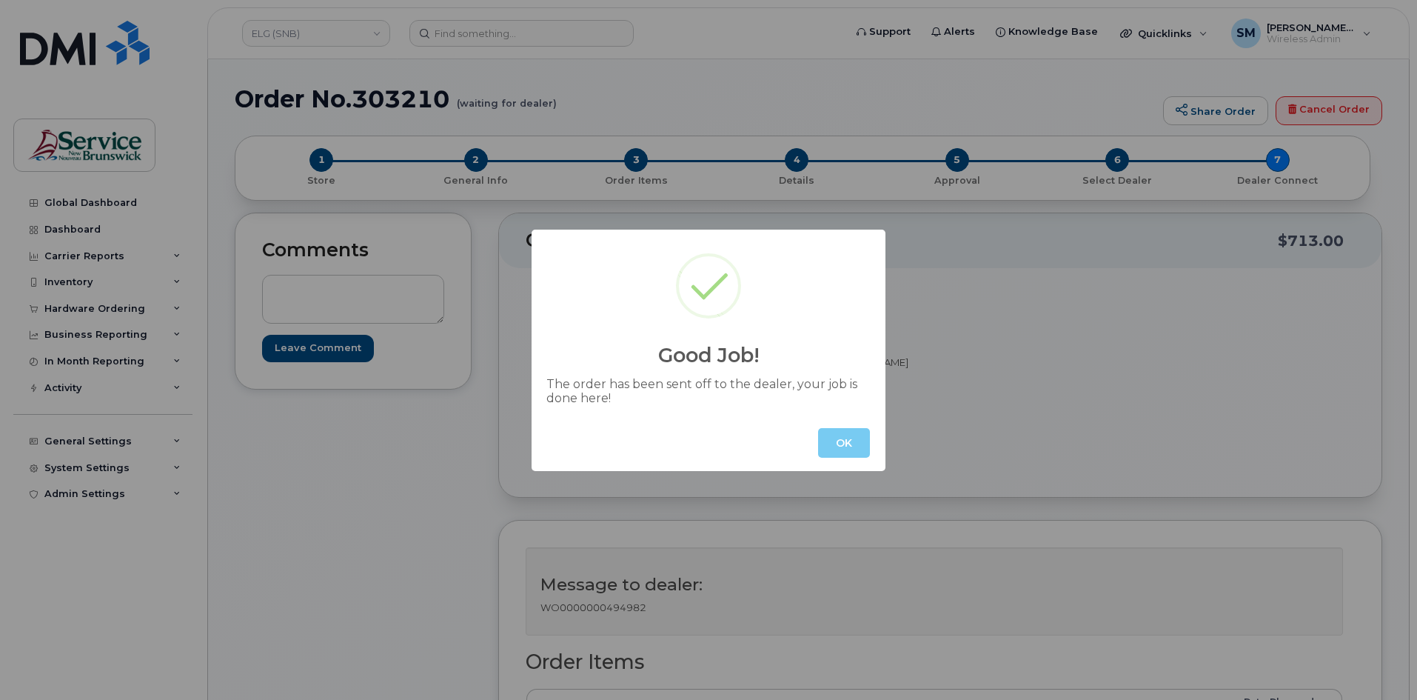
click at [855, 445] on button "OK" at bounding box center [844, 443] width 52 height 30
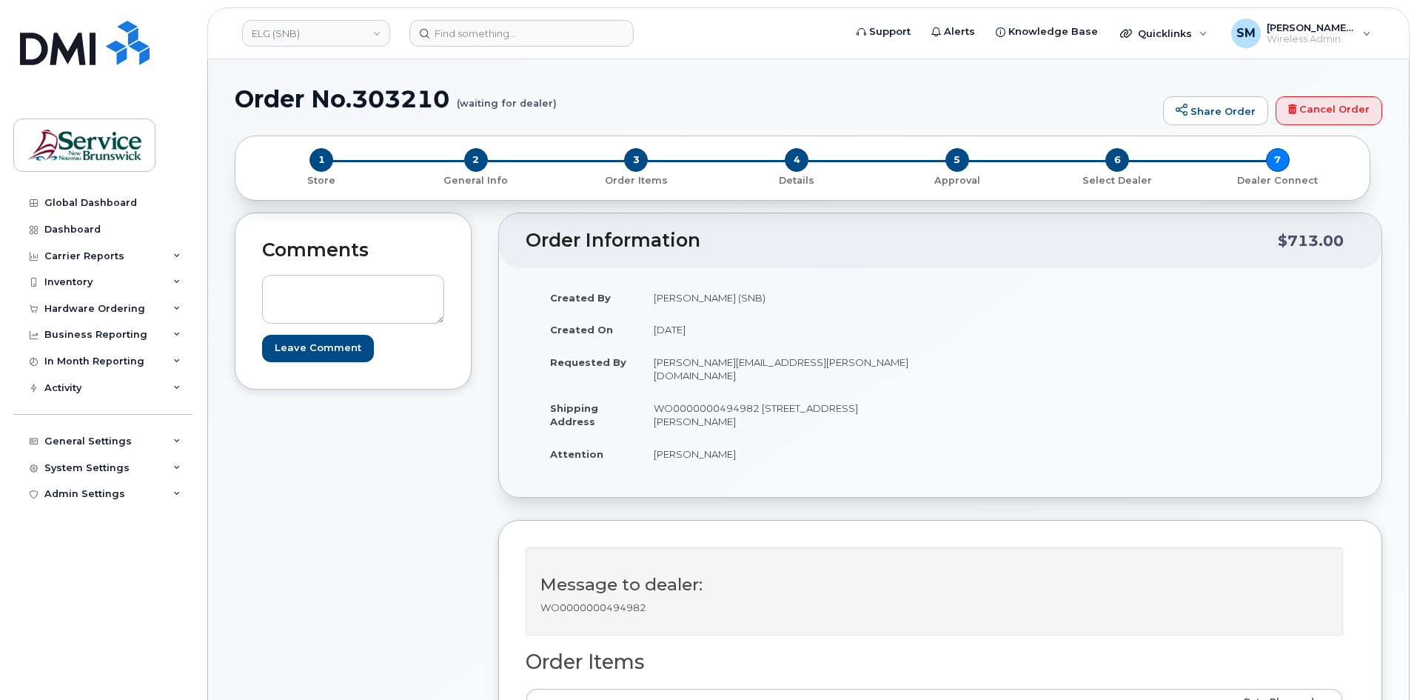
click at [444, 101] on h1 "Order No.303210 (waiting for dealer)" at bounding box center [695, 99] width 921 height 26
click at [441, 101] on h1 "Order No.303210 (waiting for dealer)" at bounding box center [695, 99] width 921 height 26
copy h1 "303210"
